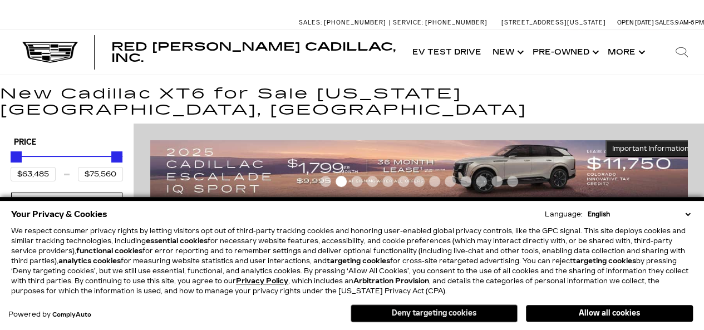
click at [454, 312] on button "Deny targeting cookies" at bounding box center [434, 313] width 167 height 18
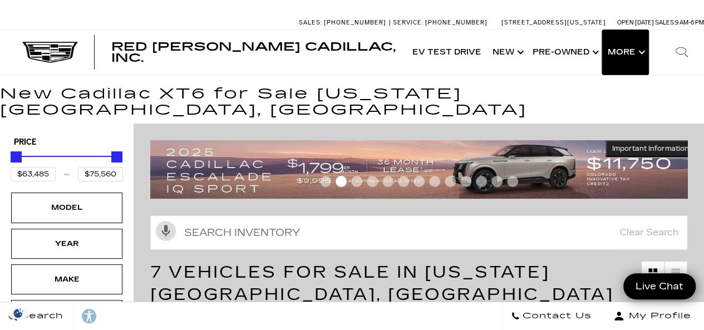
click at [638, 48] on button "Show More" at bounding box center [625, 52] width 46 height 45
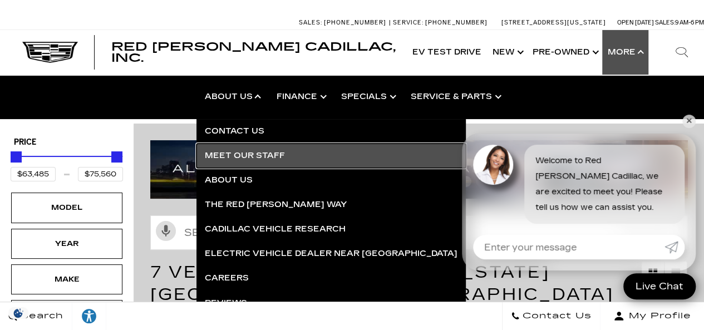
click at [244, 155] on link "Meet Our Staff" at bounding box center [330, 156] width 269 height 24
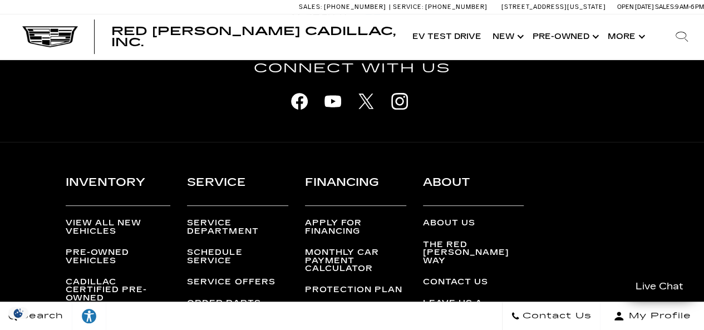
scroll to position [2254, 0]
